Goal: Information Seeking & Learning: Obtain resource

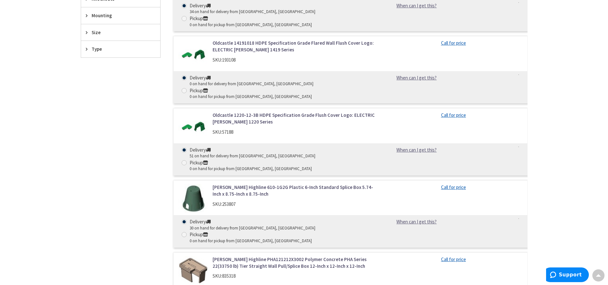
scroll to position [287, 0]
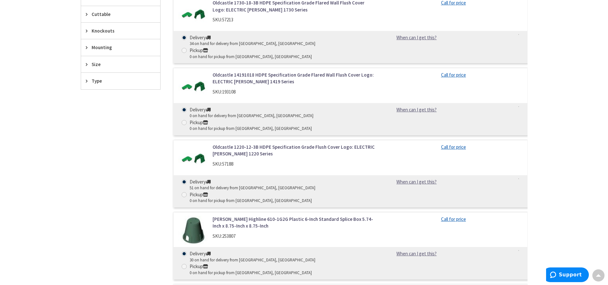
click at [231, 144] on link "Oldcastle 1220-12-3B HDPE Specification Grade Flush Cover Logo: ELECTRIC Carson…" at bounding box center [294, 151] width 163 height 14
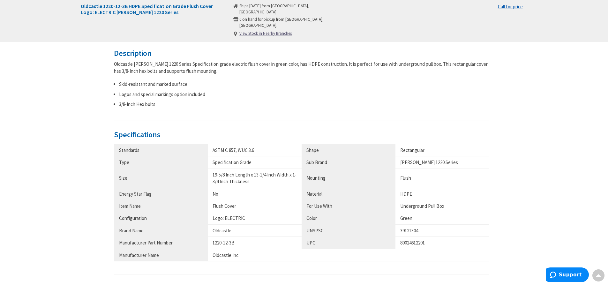
scroll to position [256, 0]
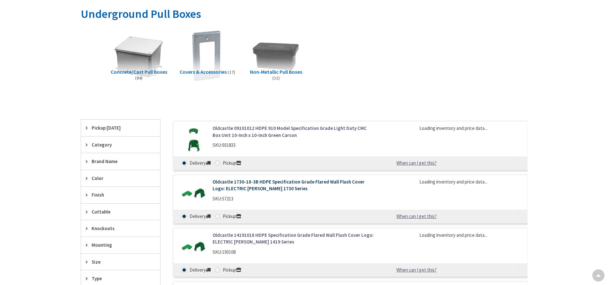
scroll to position [89, 0]
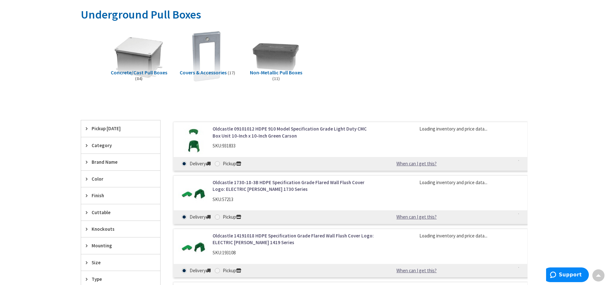
click at [248, 129] on link "Oldcastle 09101012 HDPE 910 Model Specification Grade Light Duty CMC Box Unit 1…" at bounding box center [294, 133] width 163 height 14
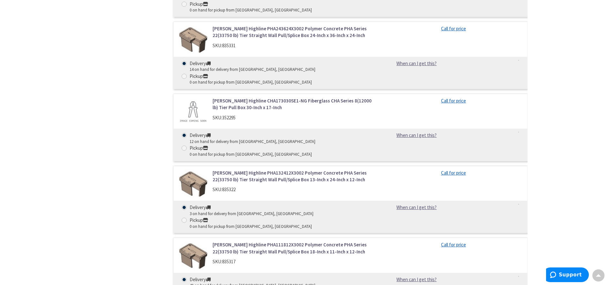
scroll to position [824, 0]
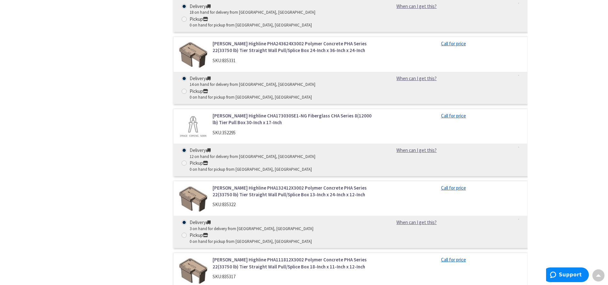
click at [247, 256] on link "MacLean Highline PHA111812X3002 Polymer Concrete PHA Series 22(33750 lb) Tier S…" at bounding box center [294, 263] width 163 height 14
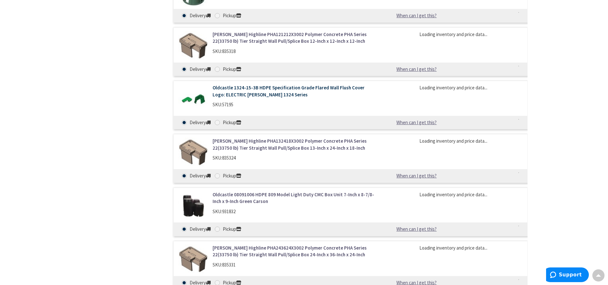
scroll to position [419, 0]
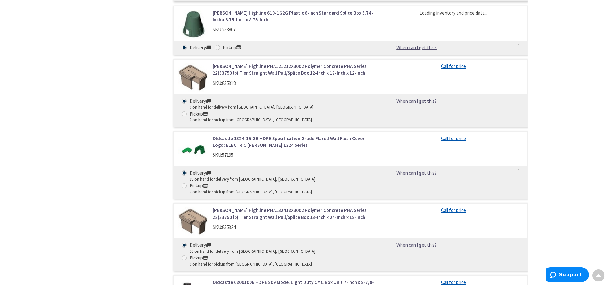
click at [247, 71] on link "MacLean Highline PHA121212X3002 Polymer Concrete PHA Series 22(33750 lb) Tier S…" at bounding box center [294, 70] width 163 height 14
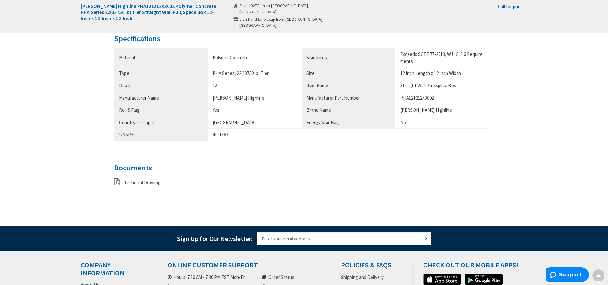
scroll to position [415, 0]
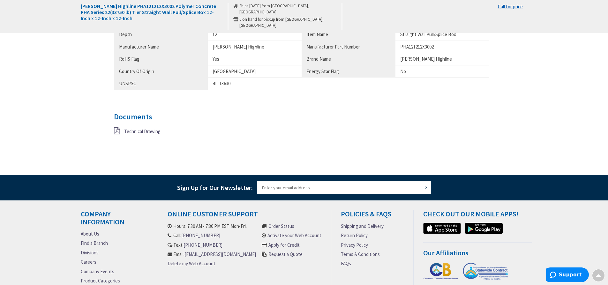
click at [141, 131] on span "Technical Drawing" at bounding box center [142, 131] width 36 height 6
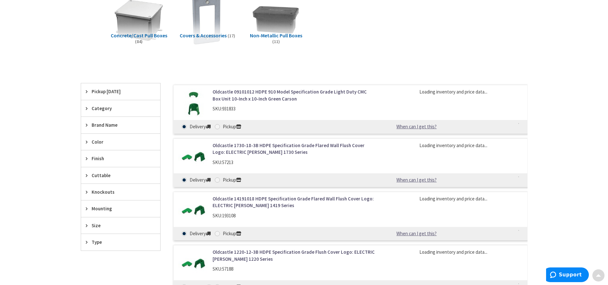
scroll to position [128, 0]
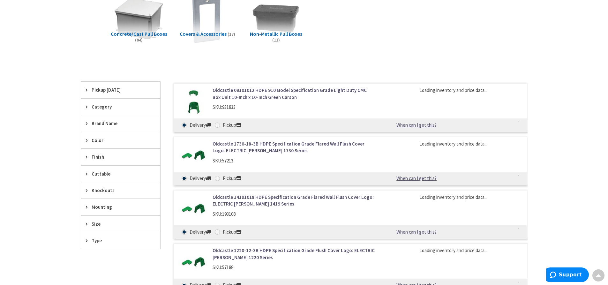
click at [271, 90] on link "Oldcastle 09101012 HDPE 910 Model Specification Grade Light Duty CMC Box Unit 1…" at bounding box center [294, 94] width 163 height 14
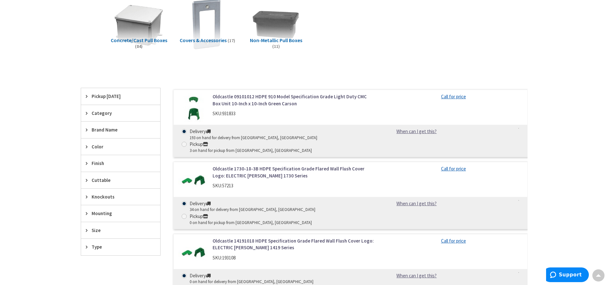
scroll to position [133, 0]
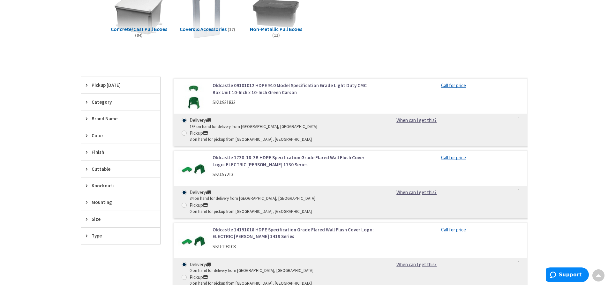
click at [88, 188] on icon at bounding box center [88, 185] width 5 height 5
click at [87, 185] on icon at bounding box center [88, 185] width 5 height 5
click at [87, 202] on icon at bounding box center [88, 202] width 5 height 5
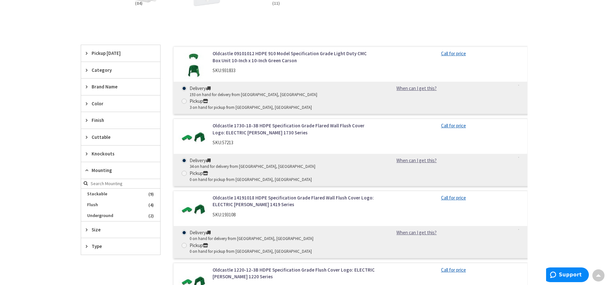
click at [88, 171] on icon at bounding box center [88, 170] width 5 height 5
click at [85, 188] on div "Size" at bounding box center [120, 187] width 79 height 16
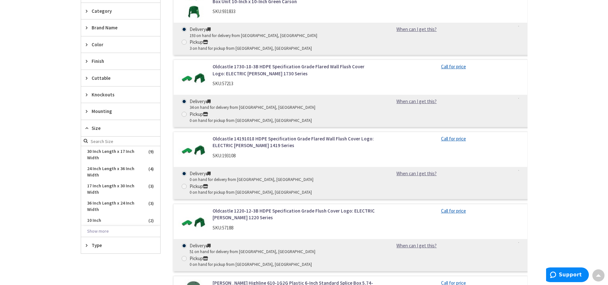
scroll to position [228, 0]
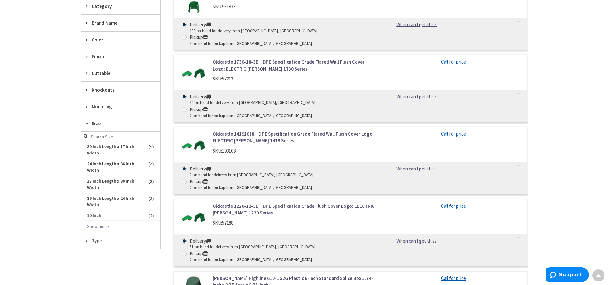
click at [92, 126] on span "Size" at bounding box center [118, 123] width 52 height 7
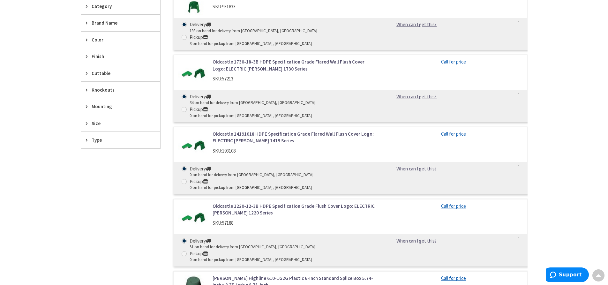
click at [90, 137] on div "Type" at bounding box center [120, 140] width 79 height 16
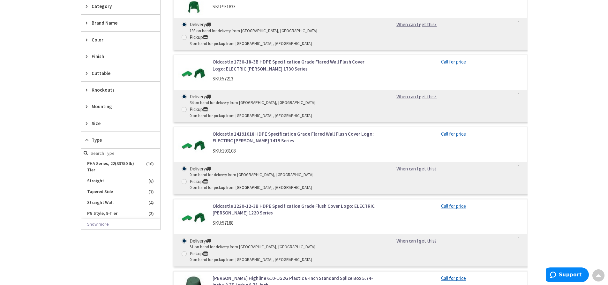
click at [96, 141] on span "Type" at bounding box center [118, 140] width 52 height 7
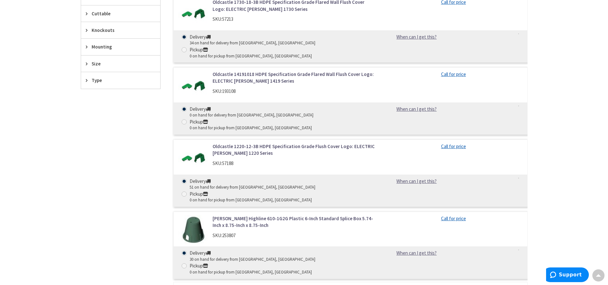
scroll to position [324, 0]
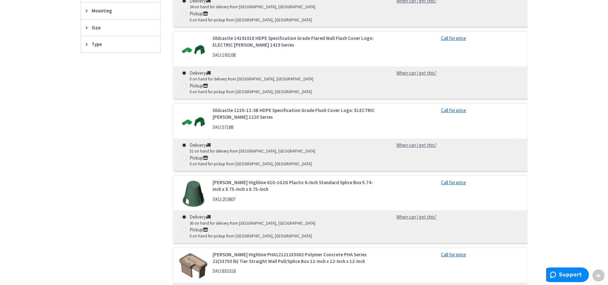
click at [244, 251] on link "[PERSON_NAME] Highline PHA121212X3002 Polymer Concrete PHA Series 22(33750 lb) …" at bounding box center [294, 258] width 163 height 14
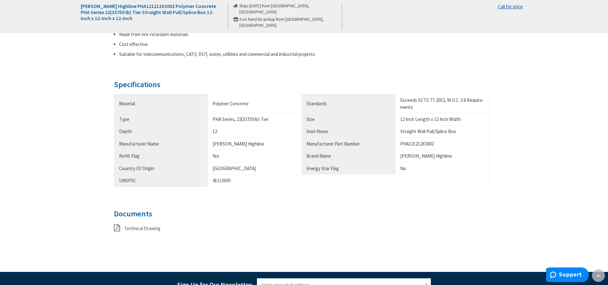
scroll to position [319, 0]
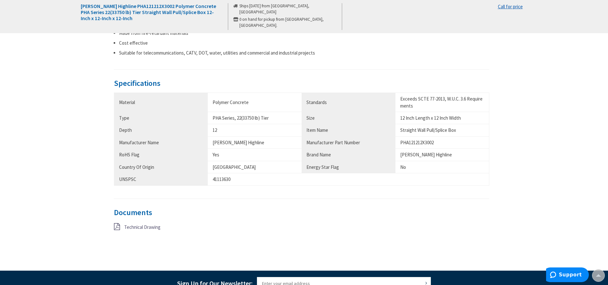
click at [135, 225] on span "Technical Drawing" at bounding box center [142, 227] width 36 height 6
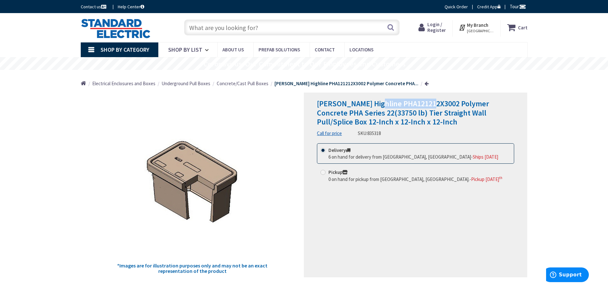
drag, startPoint x: 378, startPoint y: 104, endPoint x: 433, endPoint y: 107, distance: 55.7
click at [433, 107] on span "[PERSON_NAME] Highline PHA121212X3002 Polymer Concrete PHA Series 22(33750 lb) …" at bounding box center [403, 113] width 172 height 28
copy span "PHA121212X3002"
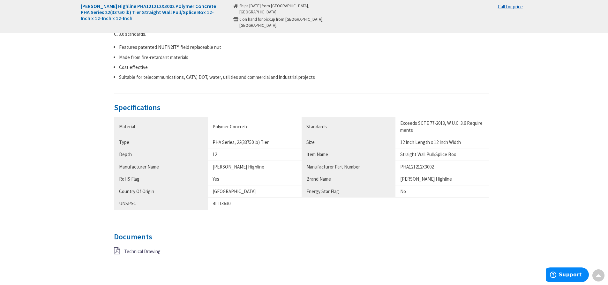
scroll to position [383, 0]
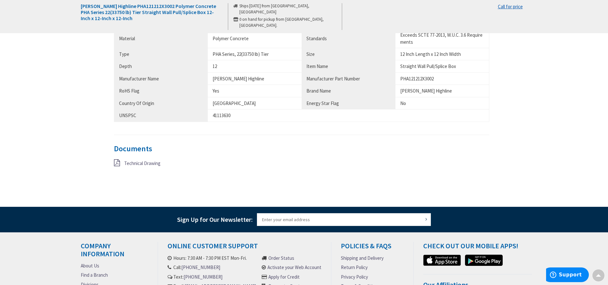
click at [141, 162] on span "Technical Drawing" at bounding box center [142, 163] width 36 height 6
